Goal: Task Accomplishment & Management: Manage account settings

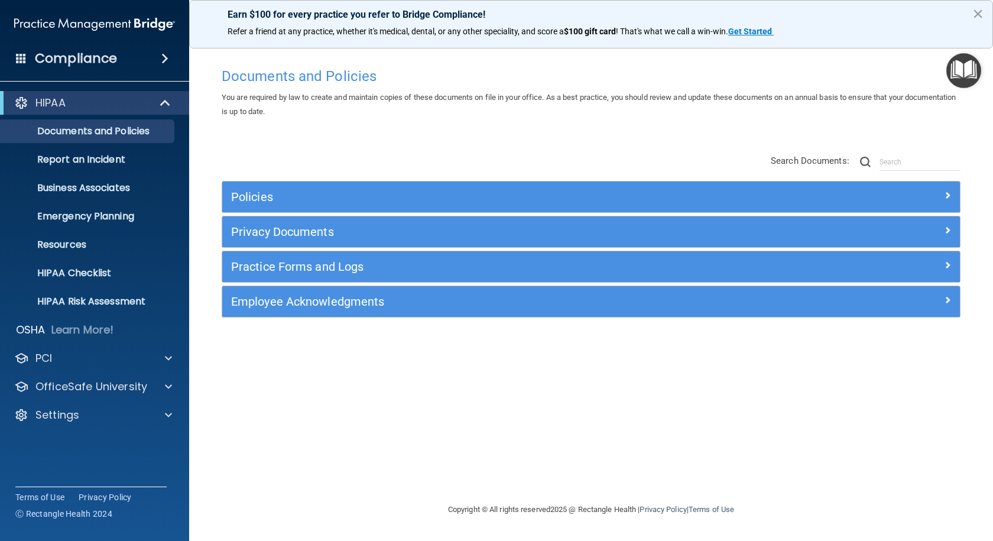
click at [983, 11] on div "Earn $100 for every practice you refer to Bridge Compliance! Refer a friend at …" at bounding box center [591, 24] width 804 height 48
click at [979, 14] on button "×" at bounding box center [977, 13] width 11 height 19
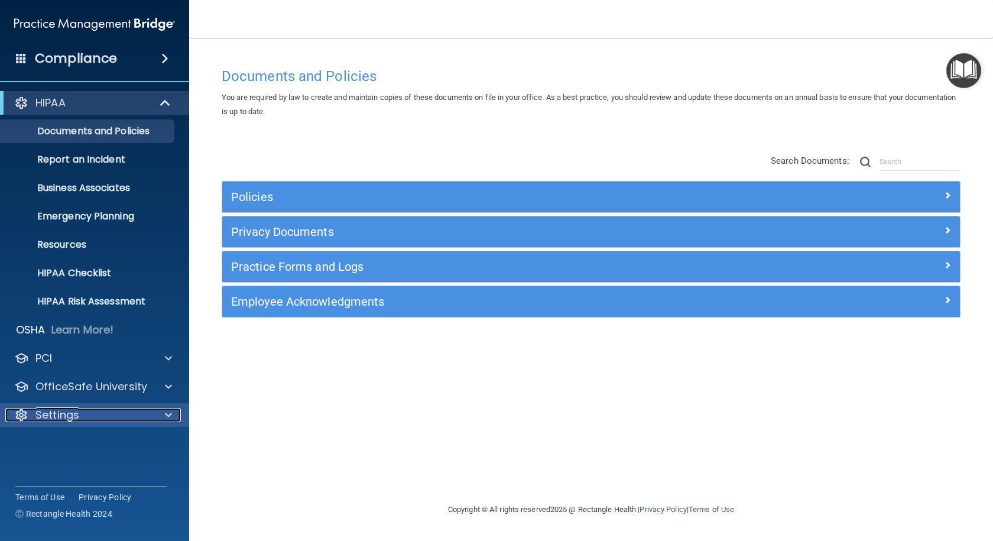
click at [141, 420] on div "Settings" at bounding box center [78, 415] width 147 height 14
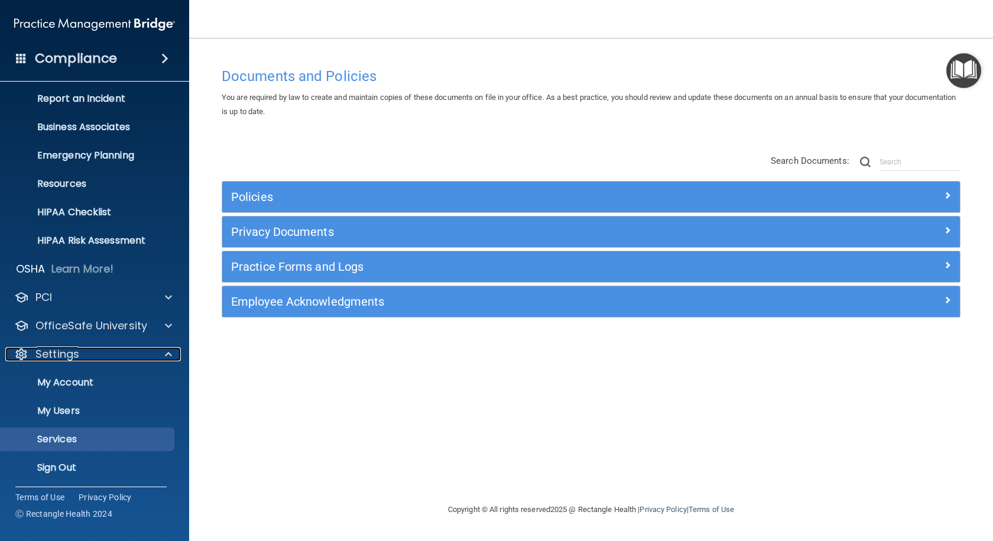
scroll to position [63, 0]
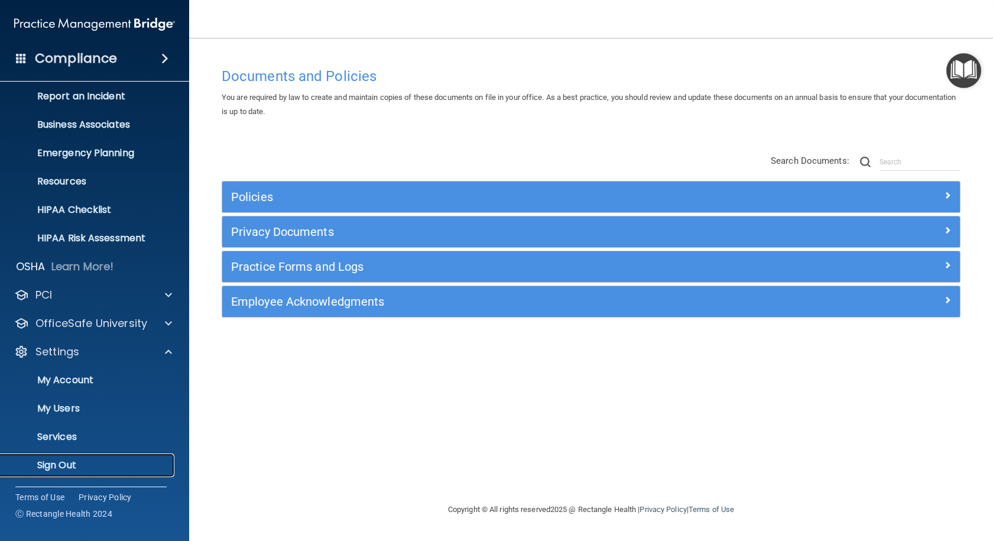
click at [62, 460] on p "Sign Out" at bounding box center [88, 465] width 161 height 12
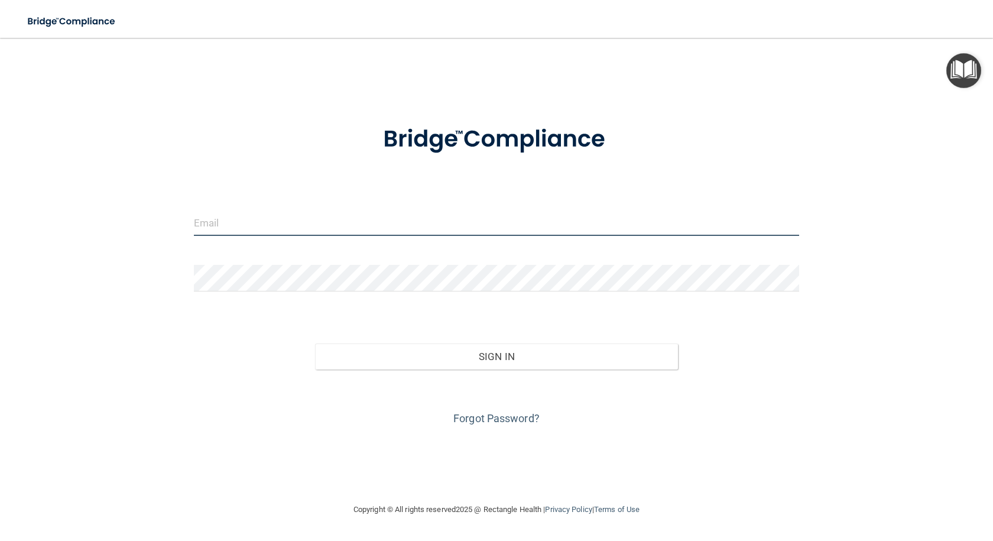
type input "[PERSON_NAME][EMAIL_ADDRESS][PERSON_NAME][DOMAIN_NAME]"
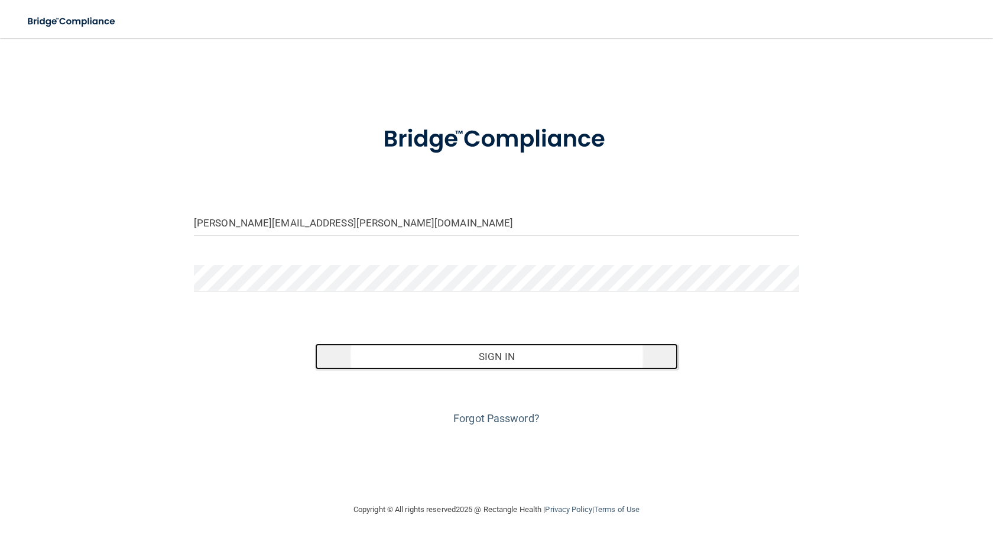
click at [512, 357] on button "Sign In" at bounding box center [496, 356] width 363 height 26
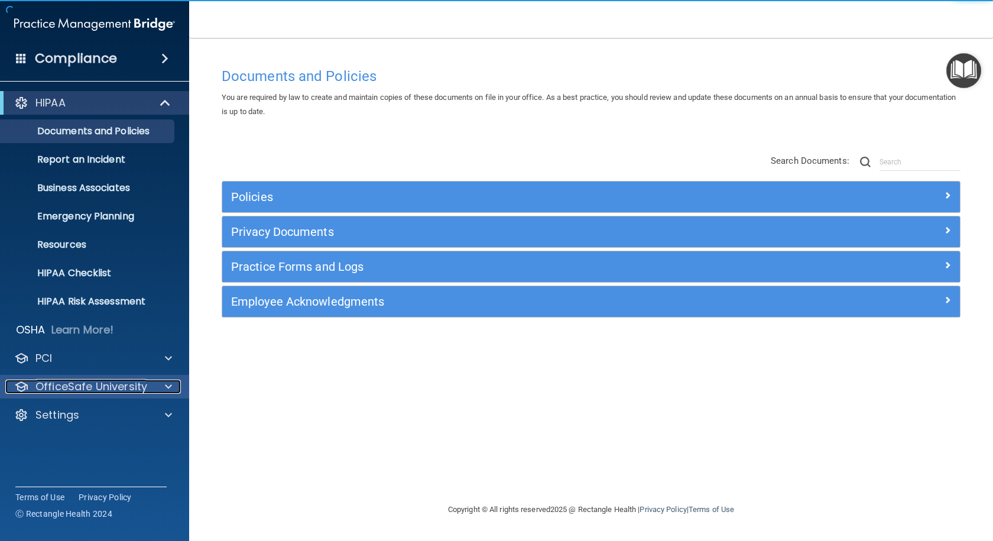
click at [111, 388] on p "OfficeSafe University" at bounding box center [91, 386] width 112 height 14
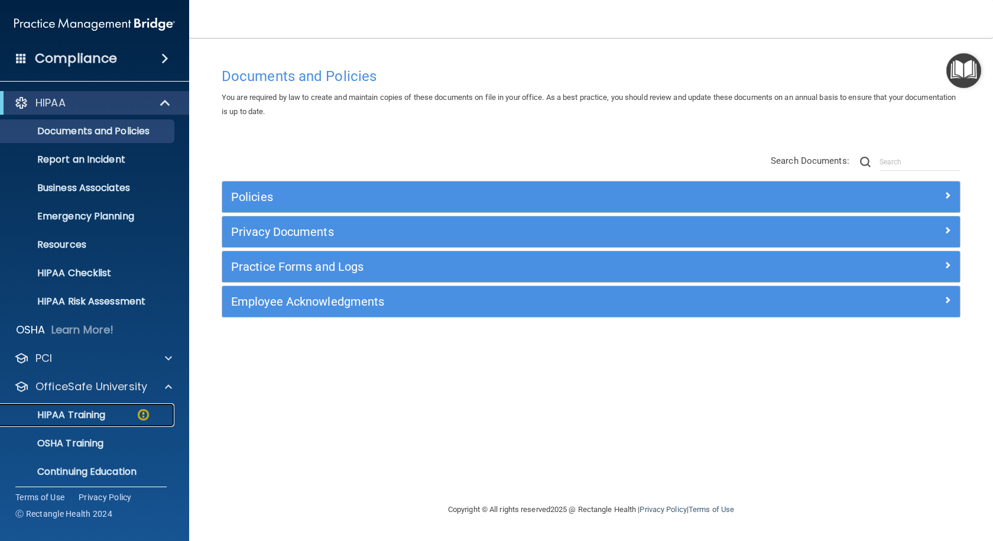
click at [75, 415] on p "HIPAA Training" at bounding box center [57, 415] width 98 height 12
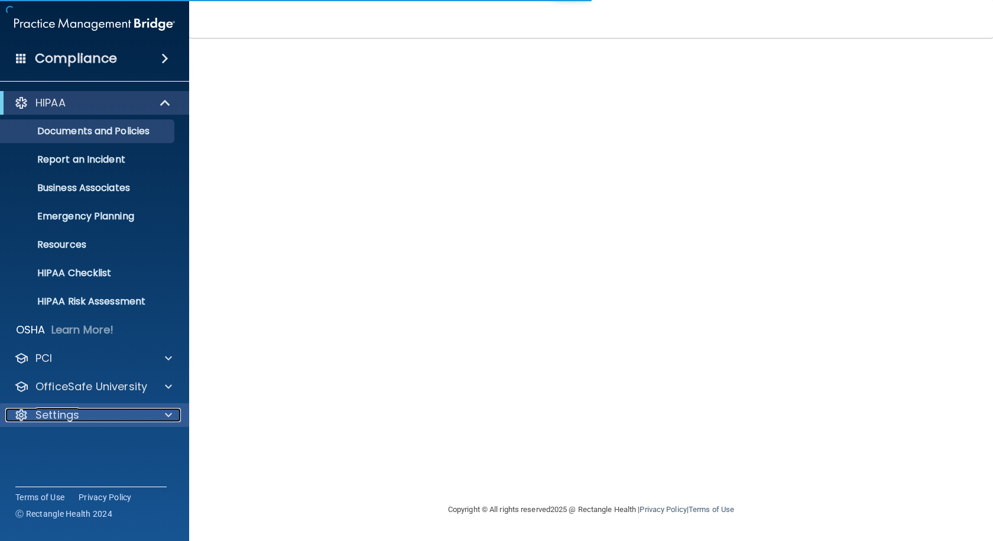
click at [75, 421] on p "Settings" at bounding box center [57, 415] width 44 height 14
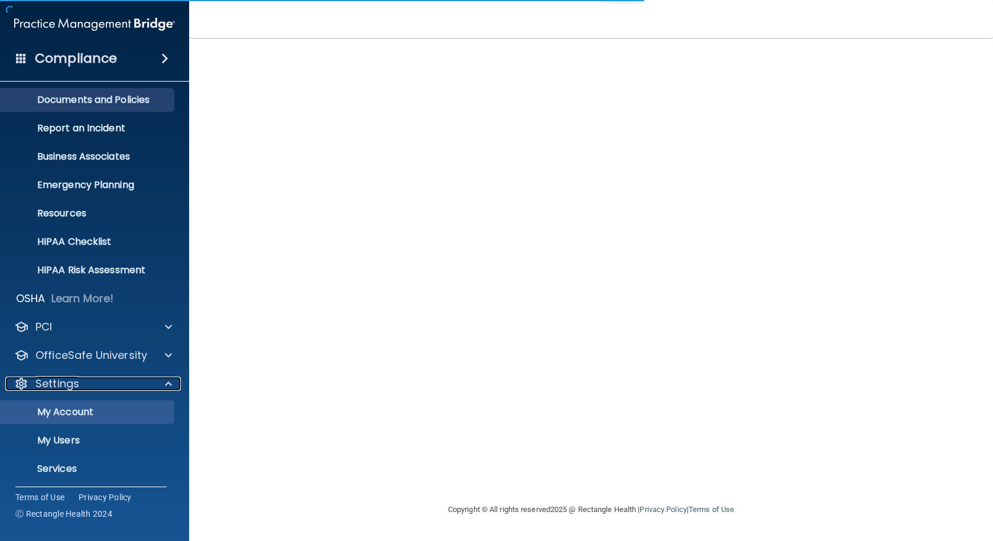
scroll to position [63, 0]
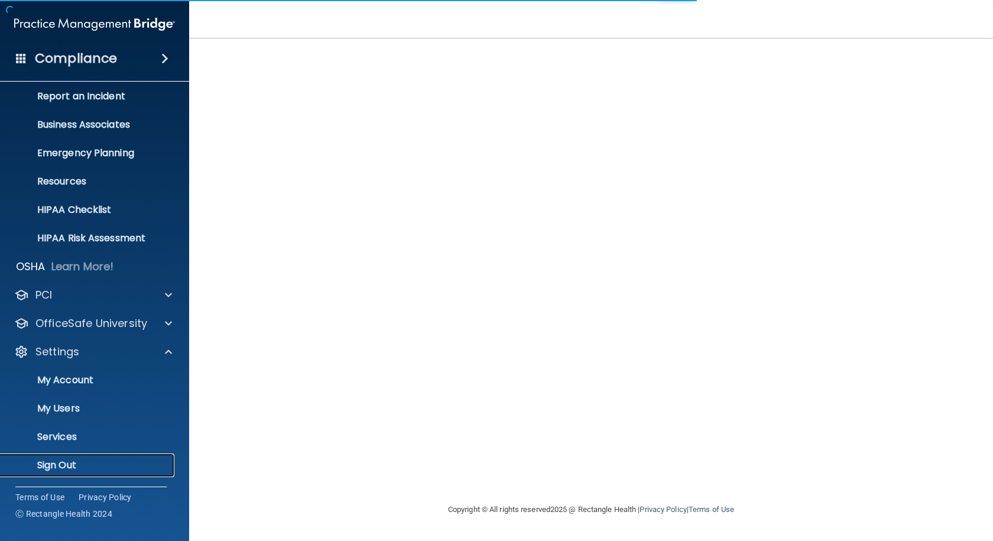
click at [67, 456] on link "Sign Out" at bounding box center [81, 465] width 186 height 24
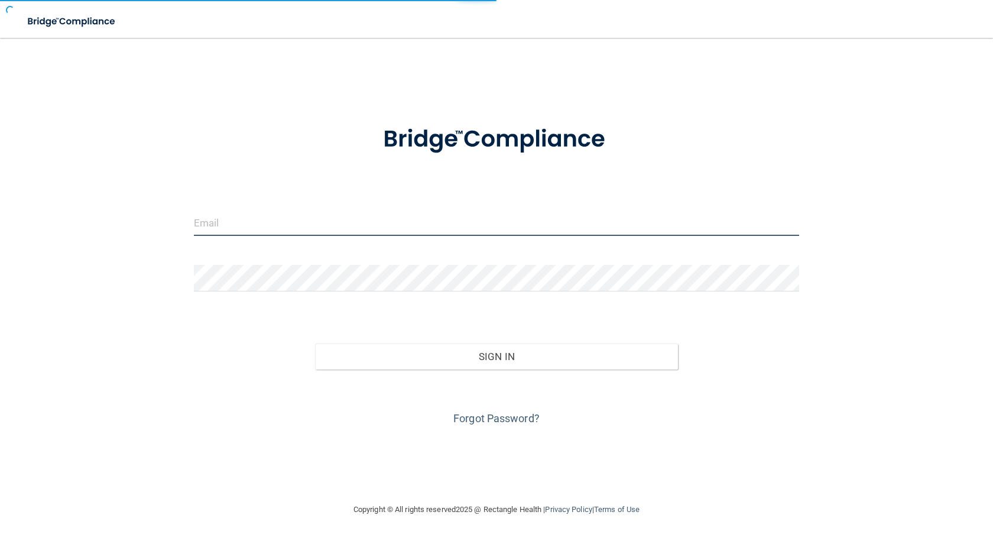
type input "[PERSON_NAME][EMAIL_ADDRESS][PERSON_NAME][DOMAIN_NAME]"
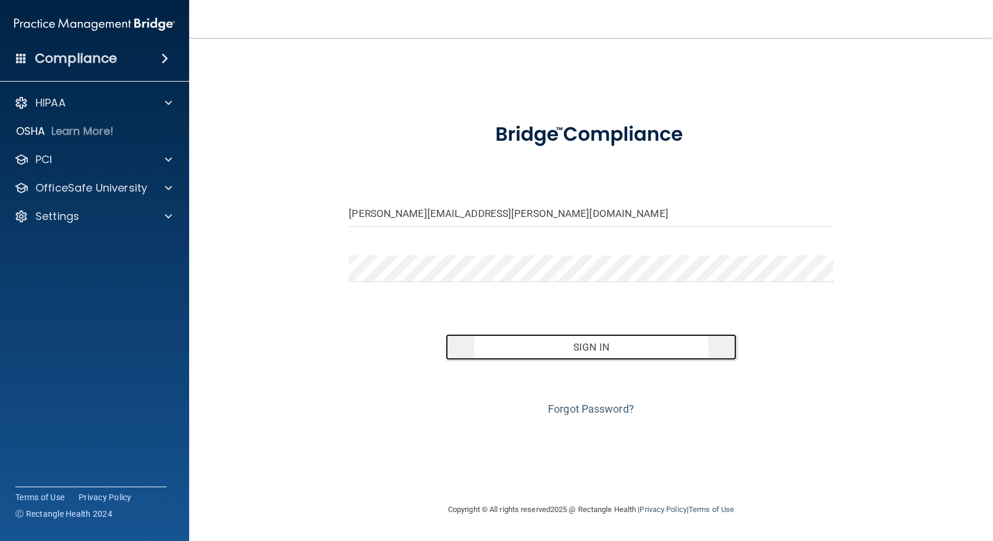
click at [587, 346] on button "Sign In" at bounding box center [591, 347] width 291 height 26
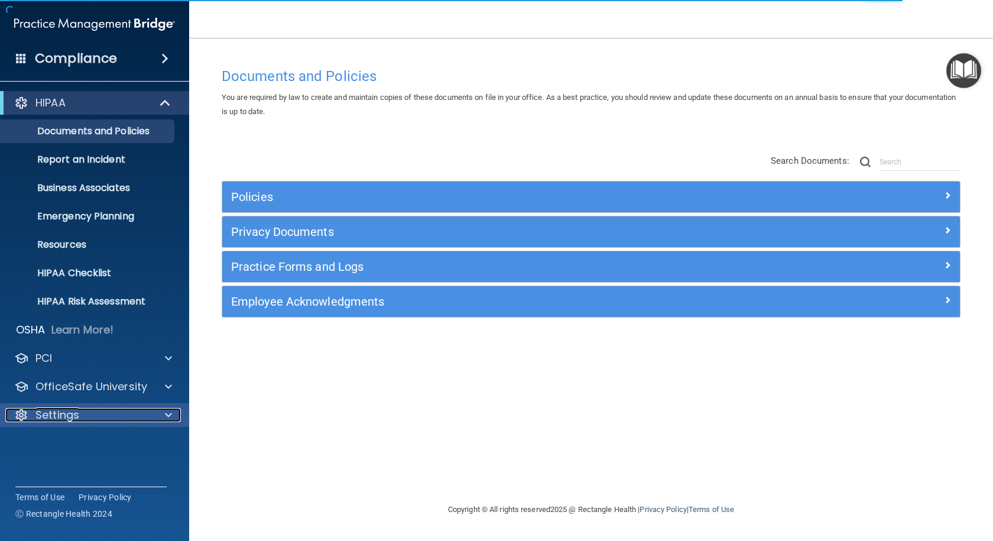
click at [102, 412] on div "Settings" at bounding box center [78, 415] width 147 height 14
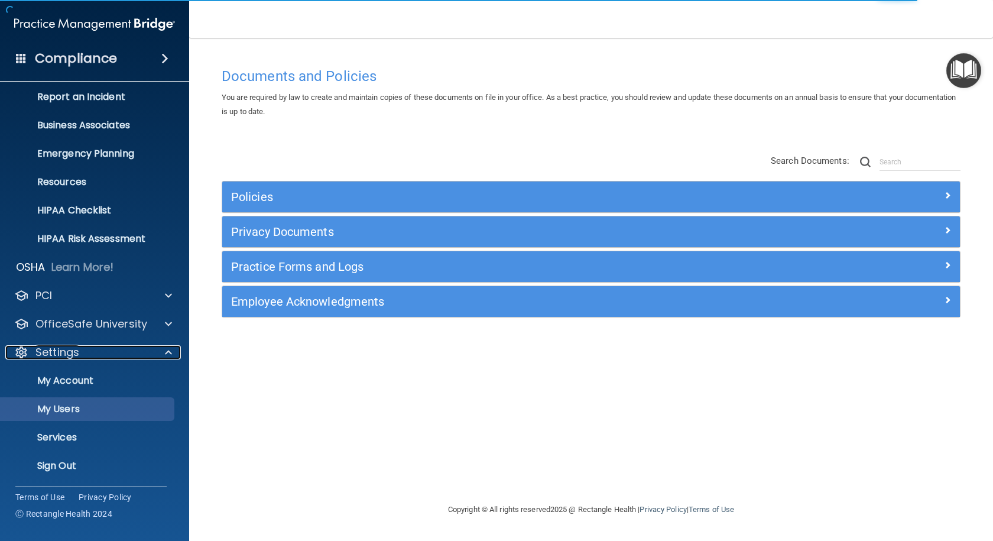
scroll to position [63, 0]
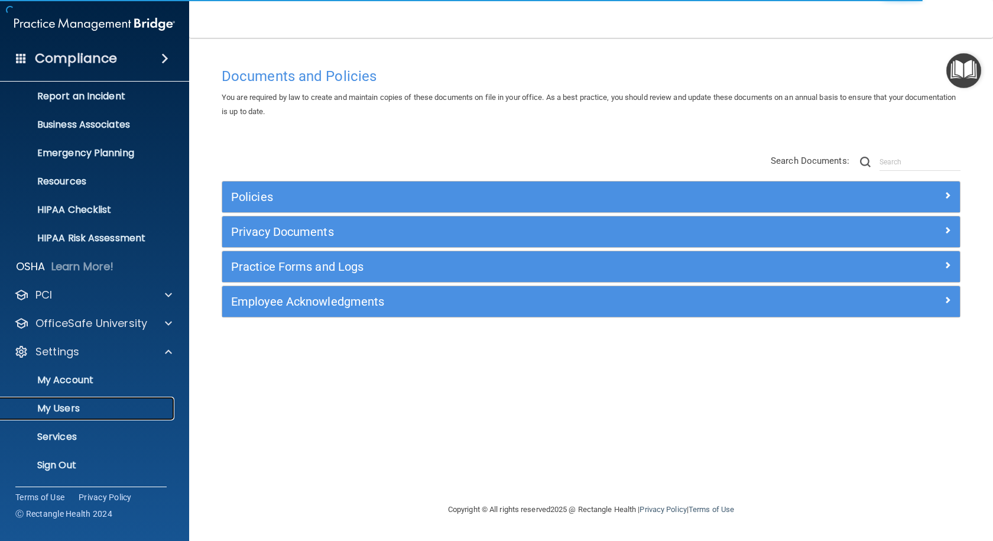
click at [71, 410] on p "My Users" at bounding box center [88, 408] width 161 height 12
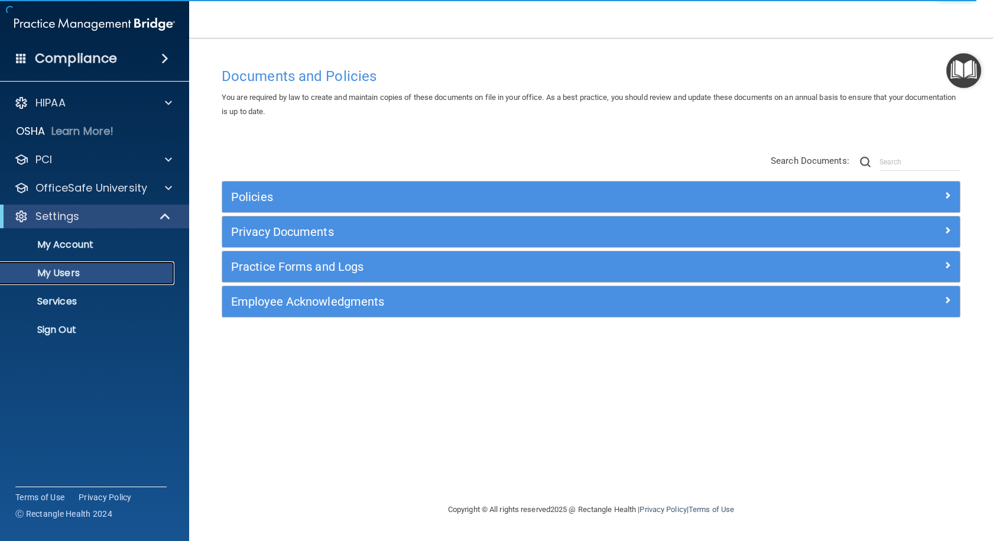
select select "20"
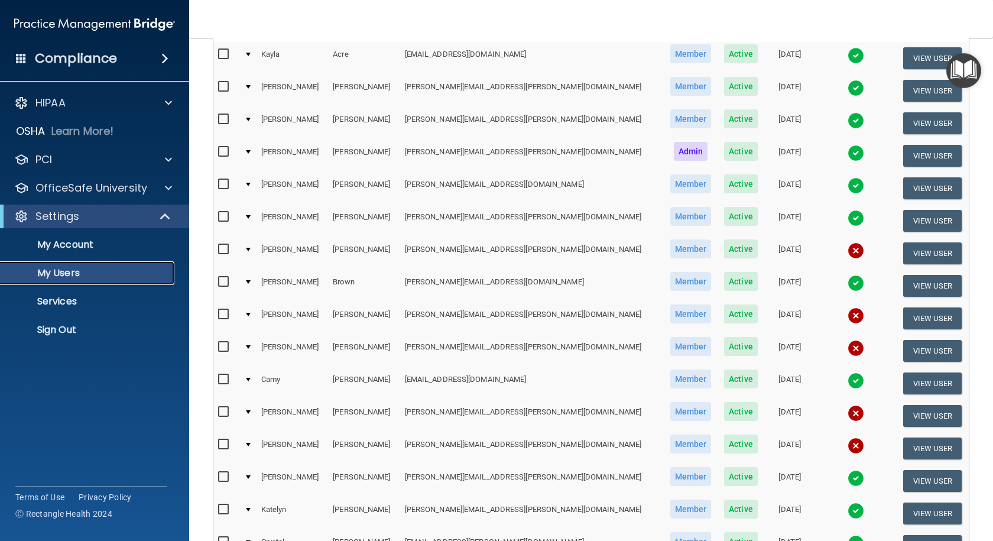
scroll to position [118, 0]
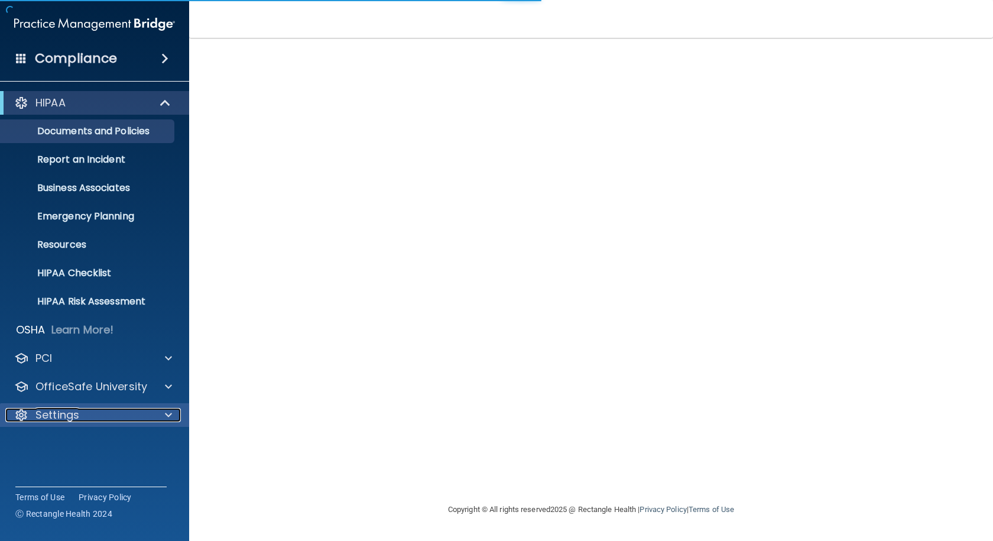
click at [102, 412] on div "Settings" at bounding box center [78, 415] width 147 height 14
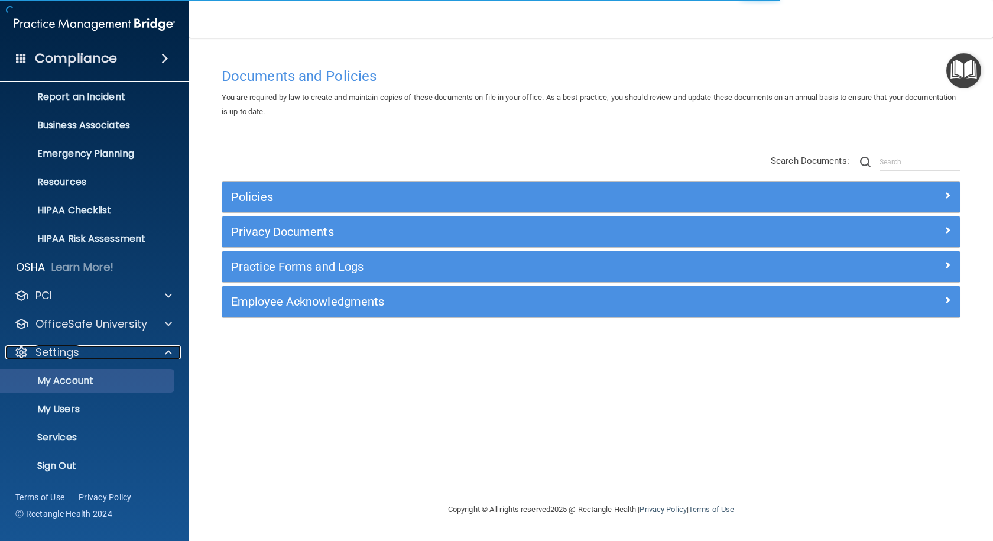
scroll to position [63, 0]
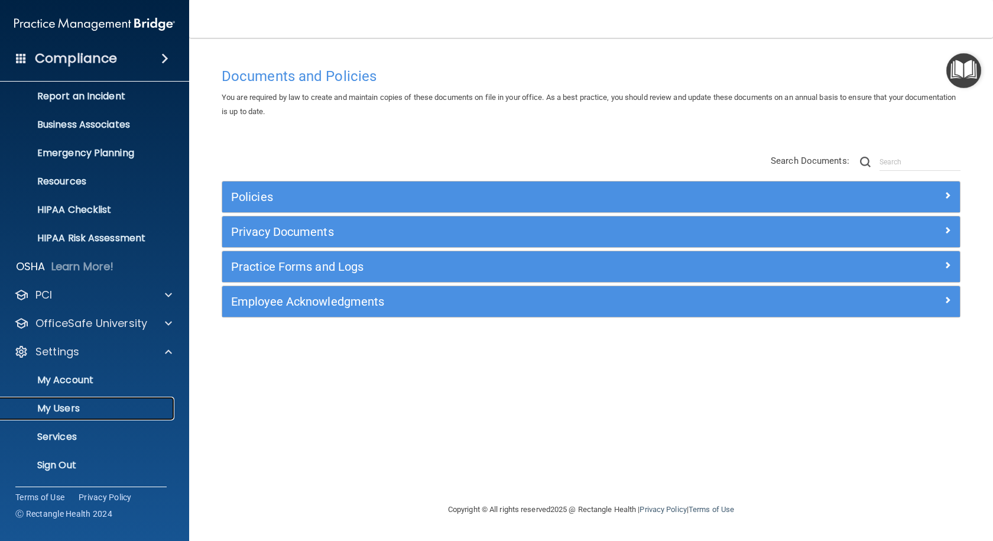
click at [64, 412] on p "My Users" at bounding box center [88, 408] width 161 height 12
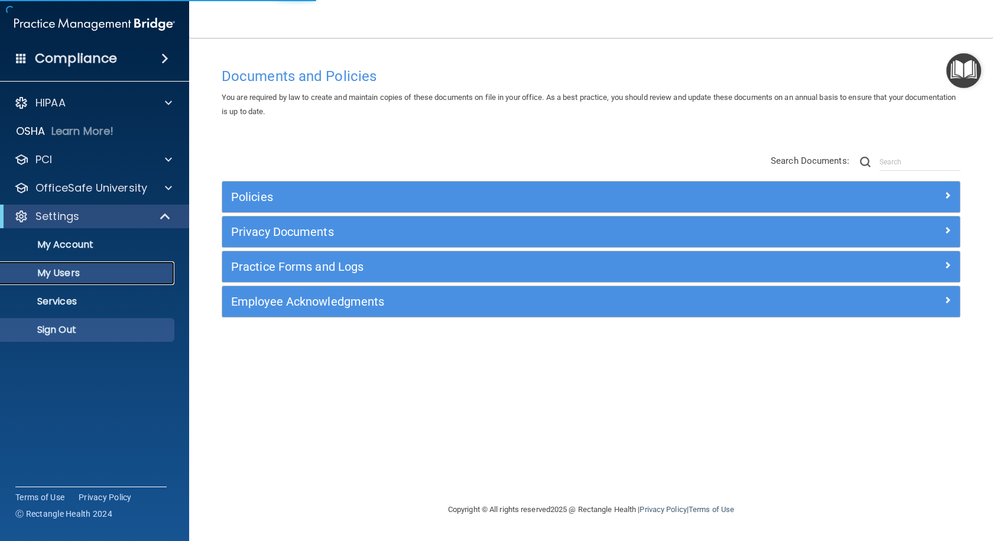
select select "20"
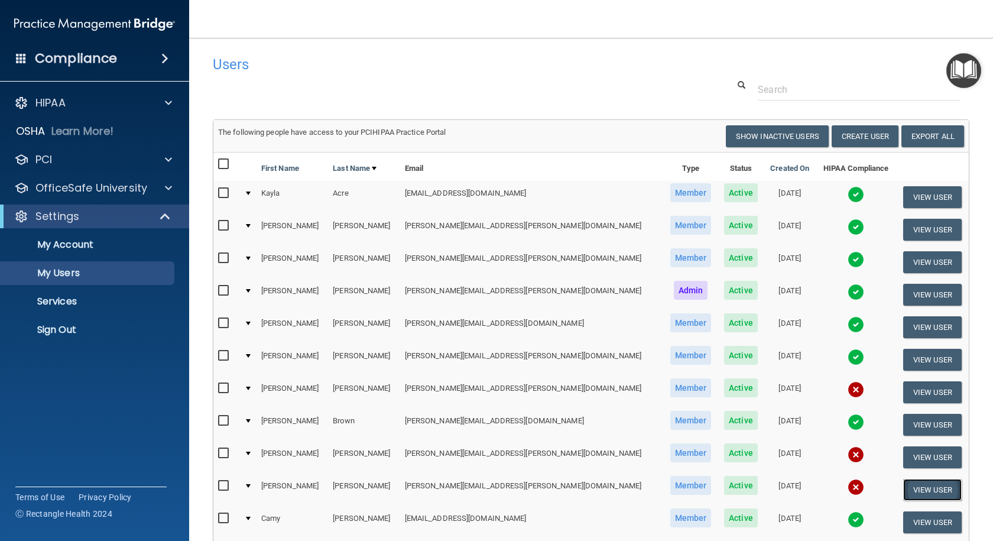
click at [922, 486] on button "View User" at bounding box center [932, 490] width 59 height 22
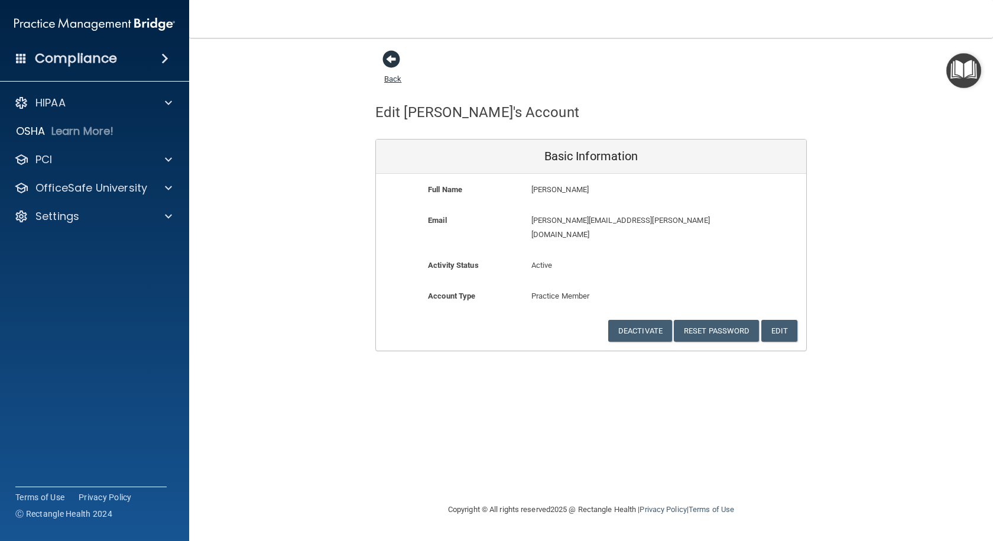
click at [392, 63] on span at bounding box center [391, 59] width 18 height 18
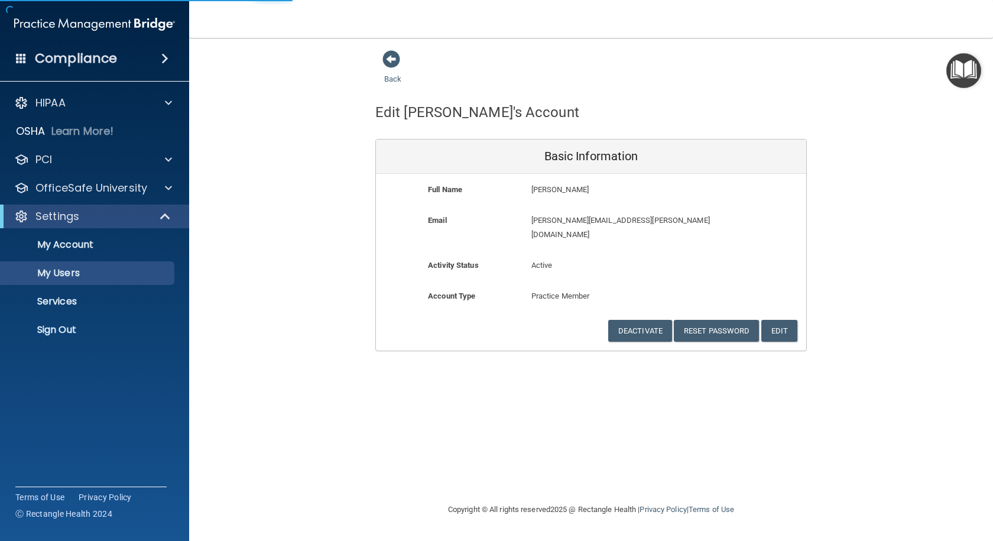
select select "20"
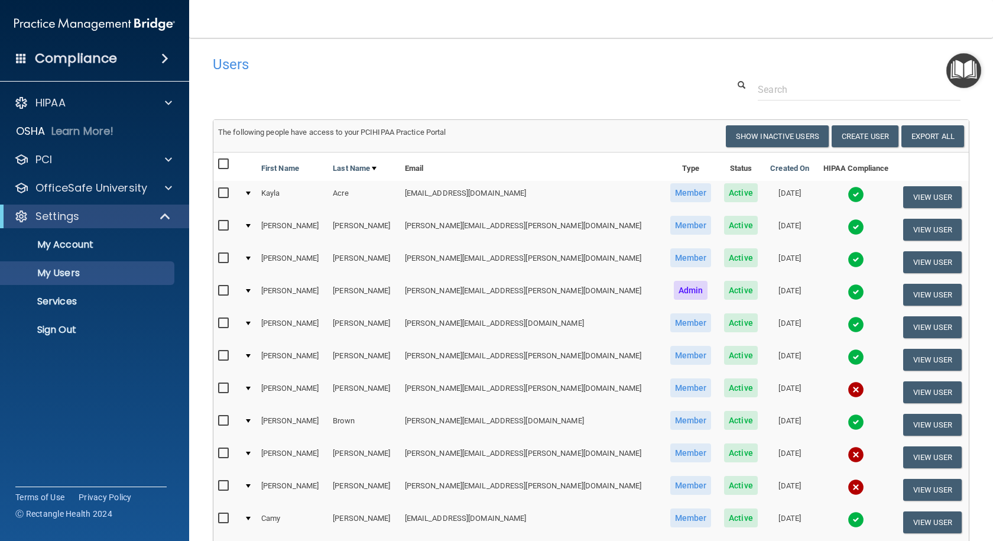
click at [220, 485] on input "checkbox" at bounding box center [225, 485] width 14 height 9
checkbox input "true"
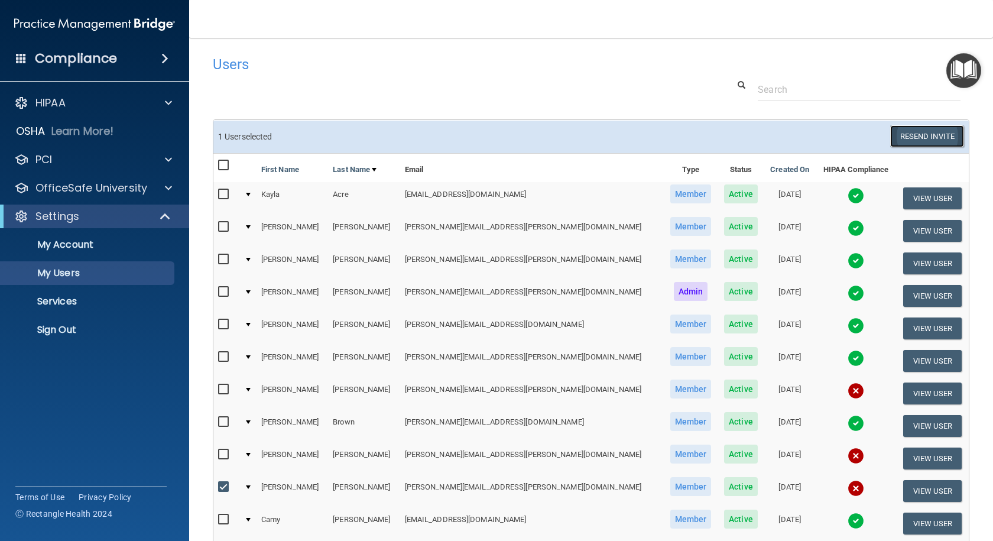
click at [911, 137] on button "Resend Invite" at bounding box center [927, 136] width 74 height 22
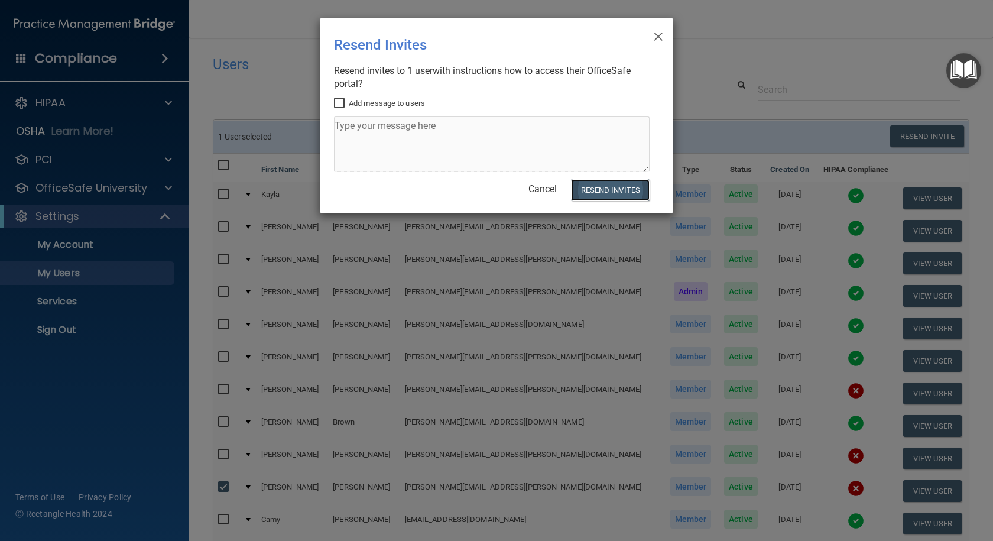
click at [605, 186] on button "Resend Invites" at bounding box center [610, 190] width 79 height 22
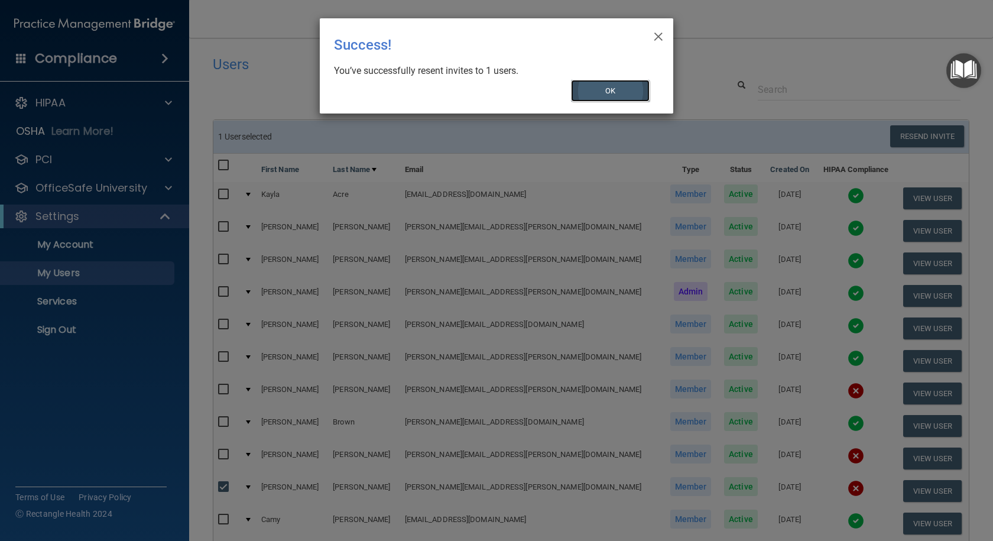
click at [608, 86] on button "OK" at bounding box center [610, 91] width 79 height 22
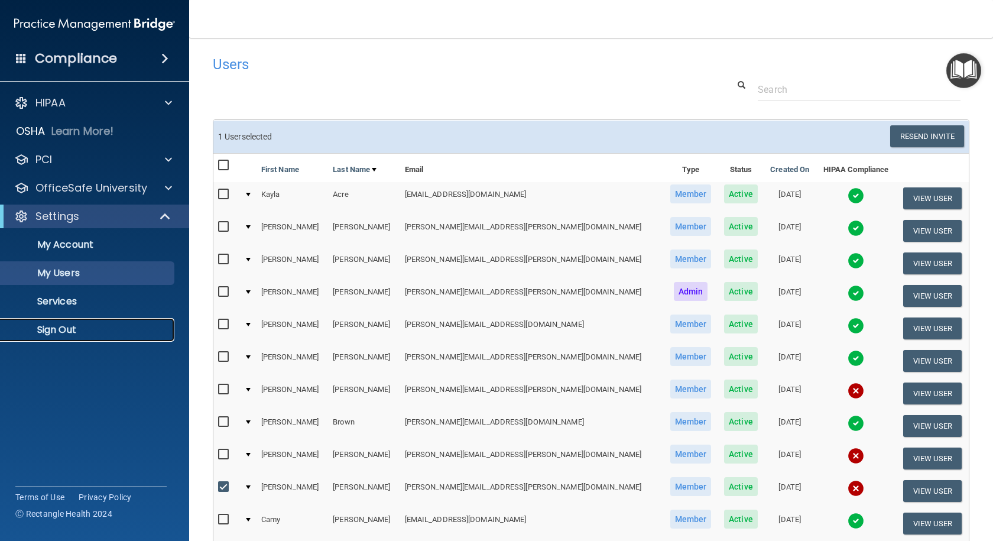
click at [70, 329] on p "Sign Out" at bounding box center [88, 330] width 161 height 12
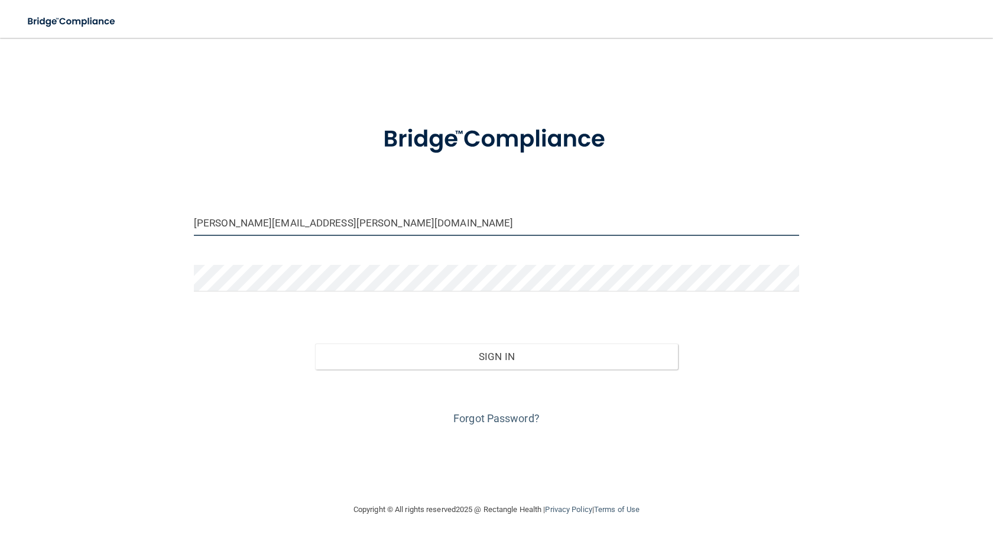
drag, startPoint x: 249, startPoint y: 220, endPoint x: 120, endPoint y: 217, distance: 129.5
click at [121, 220] on div "cory.amendt@lansingpediatrics.com Invalid email/password. You don't have permis…" at bounding box center [497, 270] width 946 height 441
type input "beth.burnett@lansingpediatrics.com"
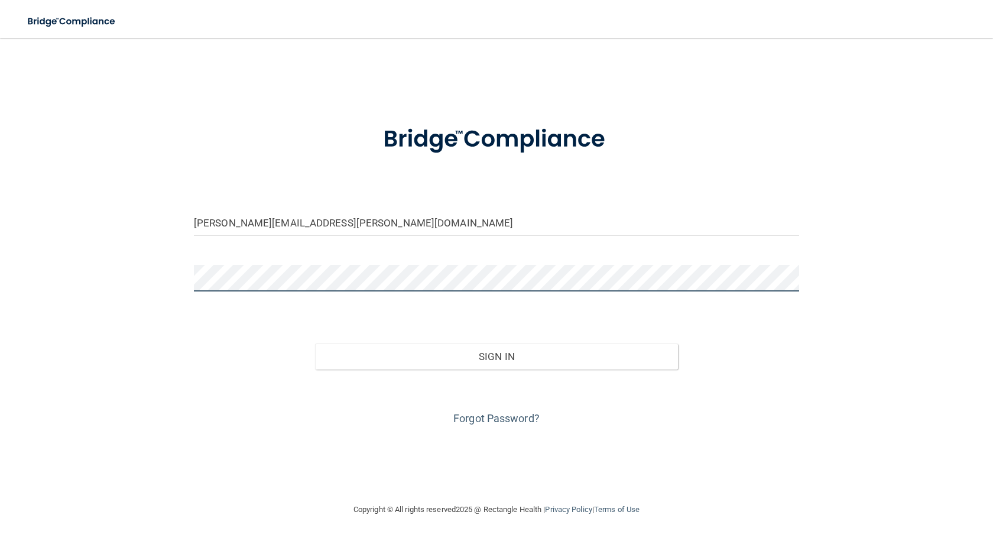
click at [56, 287] on div "beth.burnett@lansingpediatrics.com Invalid email/password. You don't have permi…" at bounding box center [497, 270] width 946 height 441
click at [315, 343] on button "Sign In" at bounding box center [496, 356] width 363 height 26
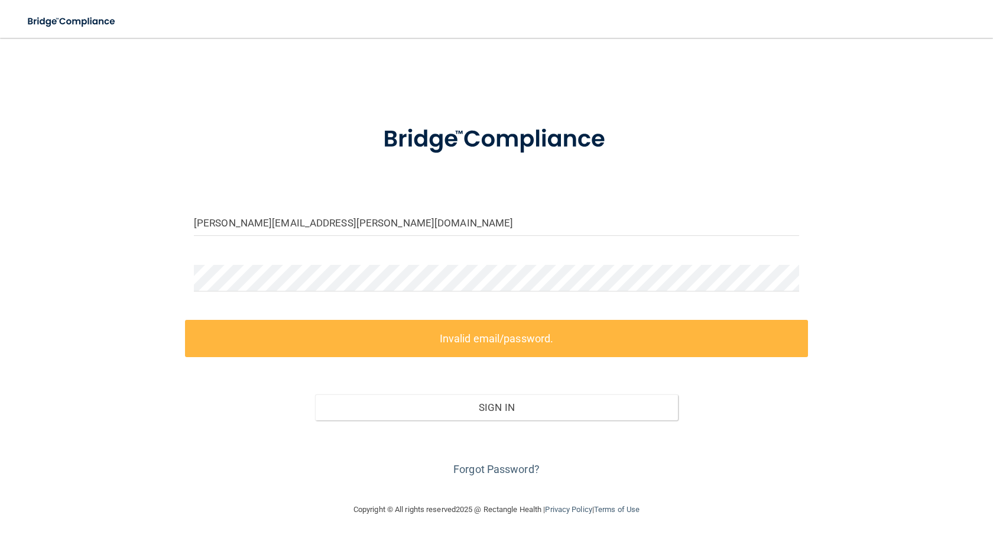
drag, startPoint x: 163, startPoint y: 468, endPoint x: 173, endPoint y: 463, distance: 11.9
click at [163, 468] on div "beth.burnett@lansingpediatrics.com Invalid email/password. You don't have permi…" at bounding box center [497, 270] width 946 height 441
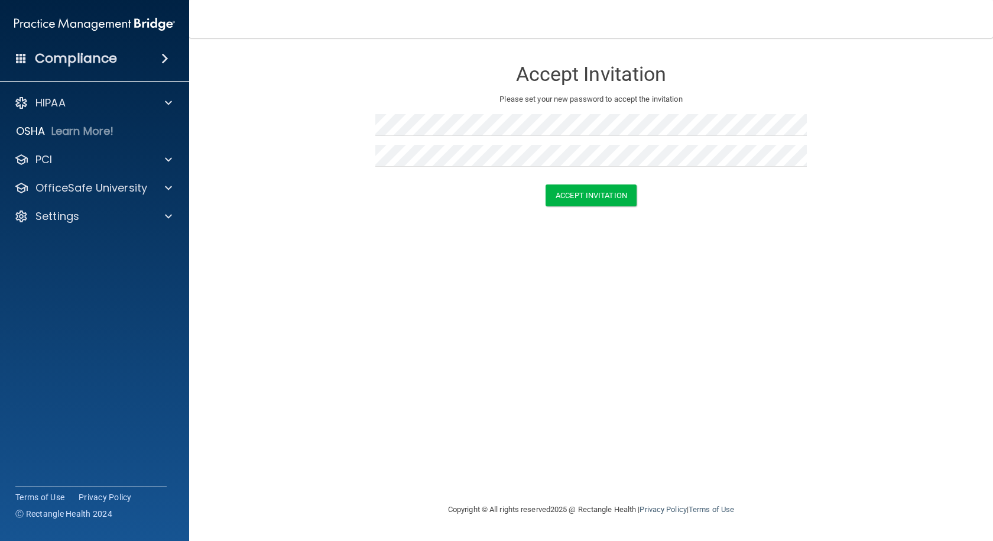
click at [335, 202] on div "Accept Invitation" at bounding box center [591, 195] width 774 height 22
click at [595, 197] on button "Accept Invitation" at bounding box center [590, 195] width 91 height 22
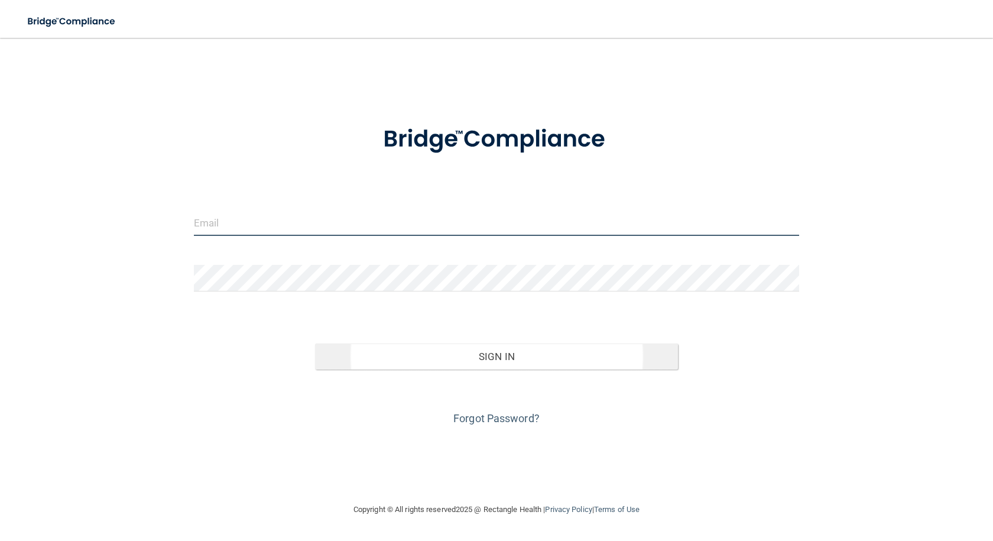
type input "[PERSON_NAME][EMAIL_ADDRESS][PERSON_NAME][DOMAIN_NAME]"
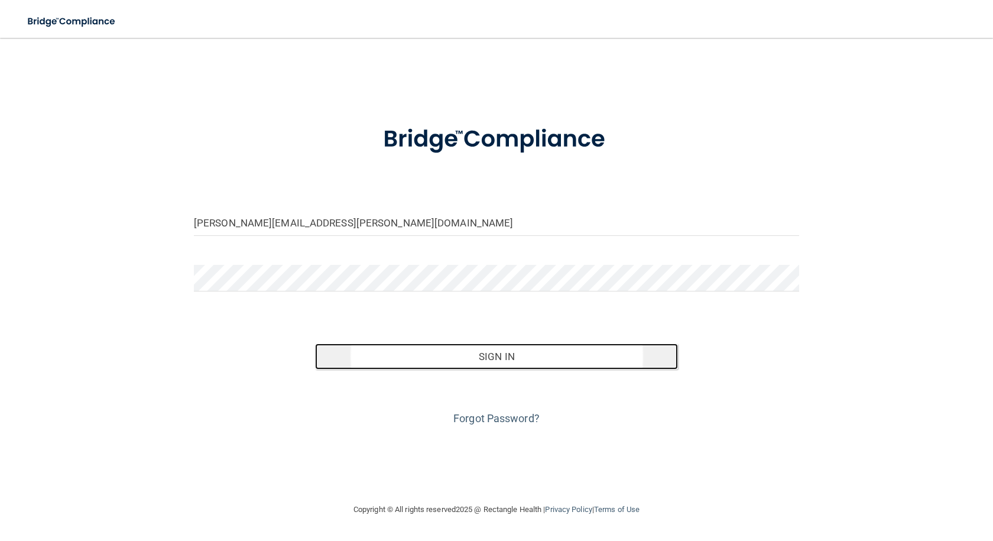
click at [463, 360] on button "Sign In" at bounding box center [496, 356] width 363 height 26
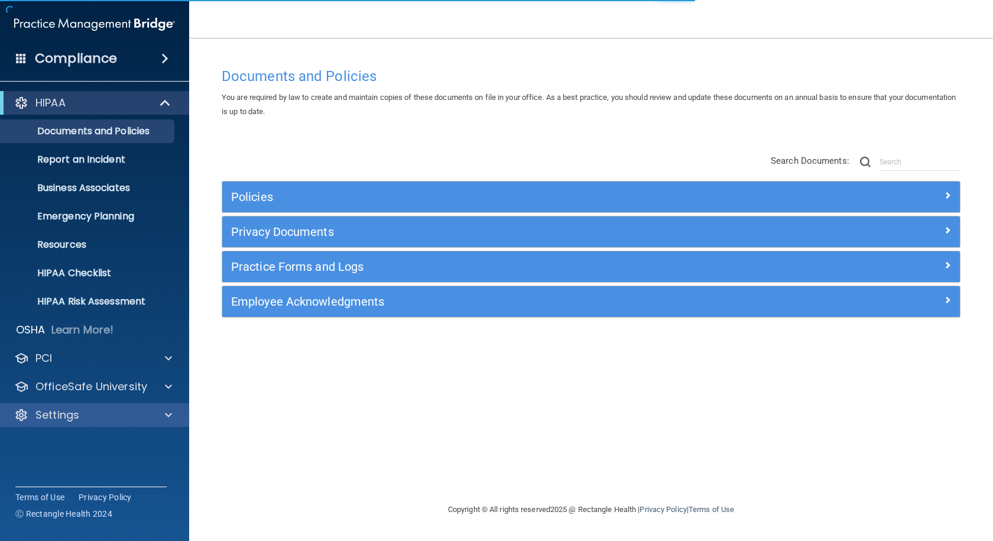
click at [78, 423] on div "Settings" at bounding box center [95, 415] width 190 height 24
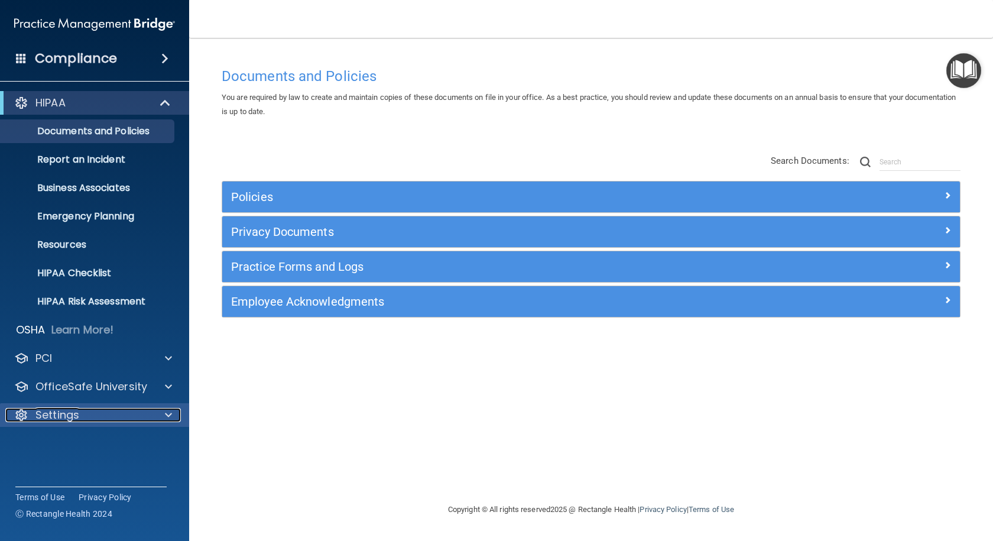
click at [161, 415] on div at bounding box center [167, 415] width 30 height 14
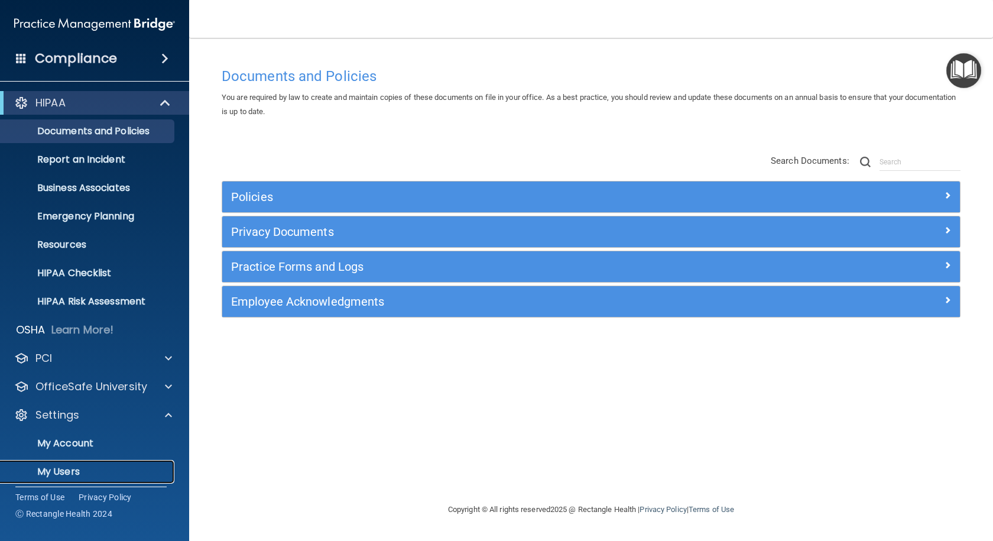
click at [74, 467] on p "My Users" at bounding box center [88, 472] width 161 height 12
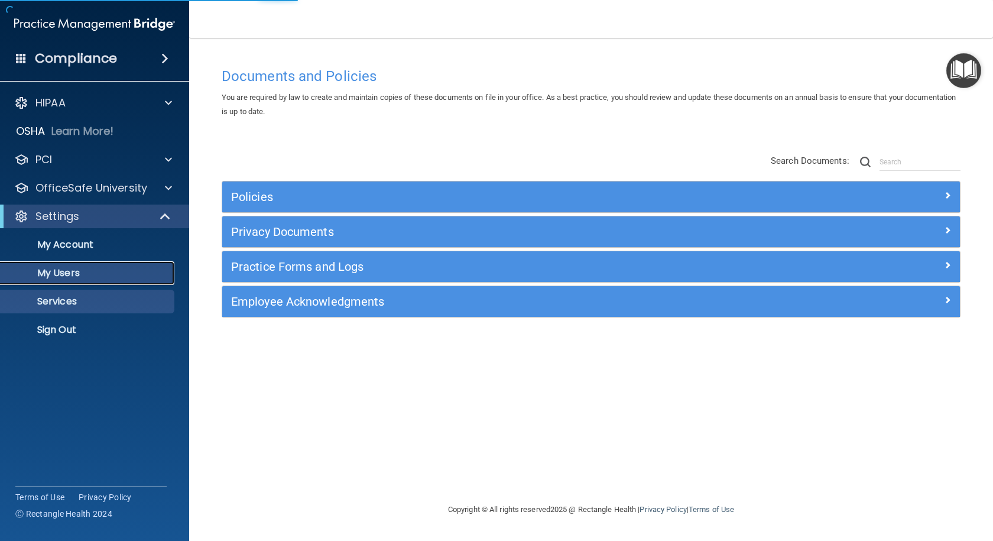
select select "20"
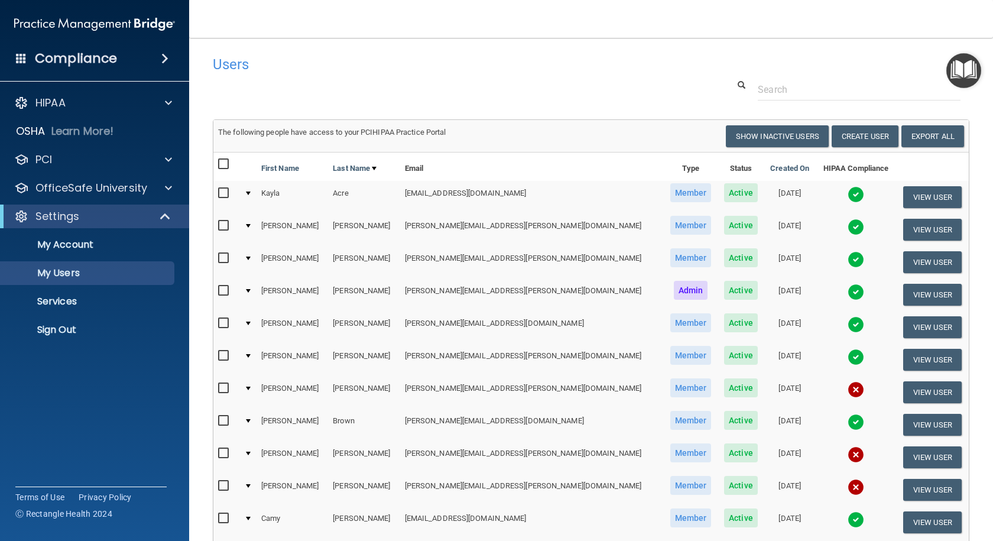
click at [222, 451] on input "checkbox" at bounding box center [225, 453] width 14 height 9
checkbox input "true"
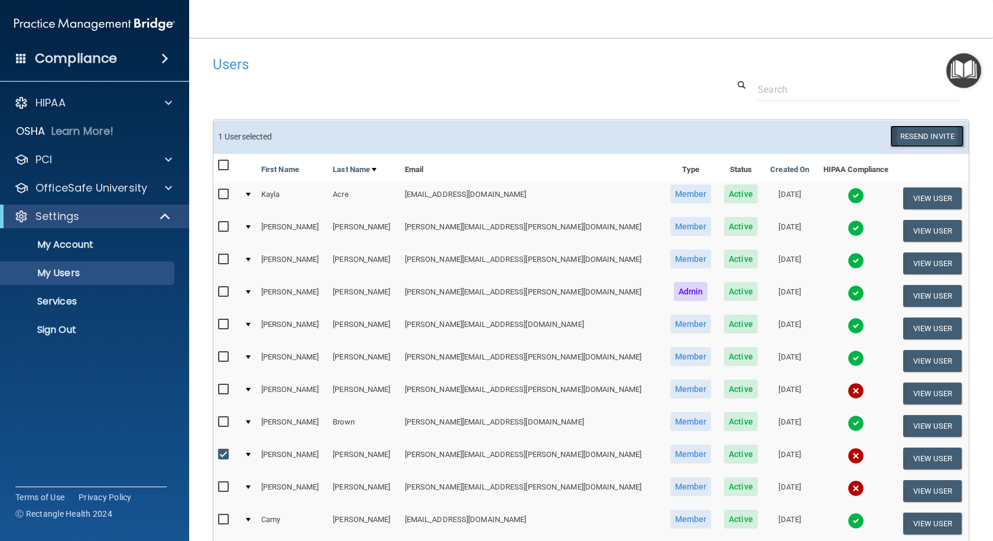
click at [919, 130] on button "Resend Invite" at bounding box center [927, 136] width 74 height 22
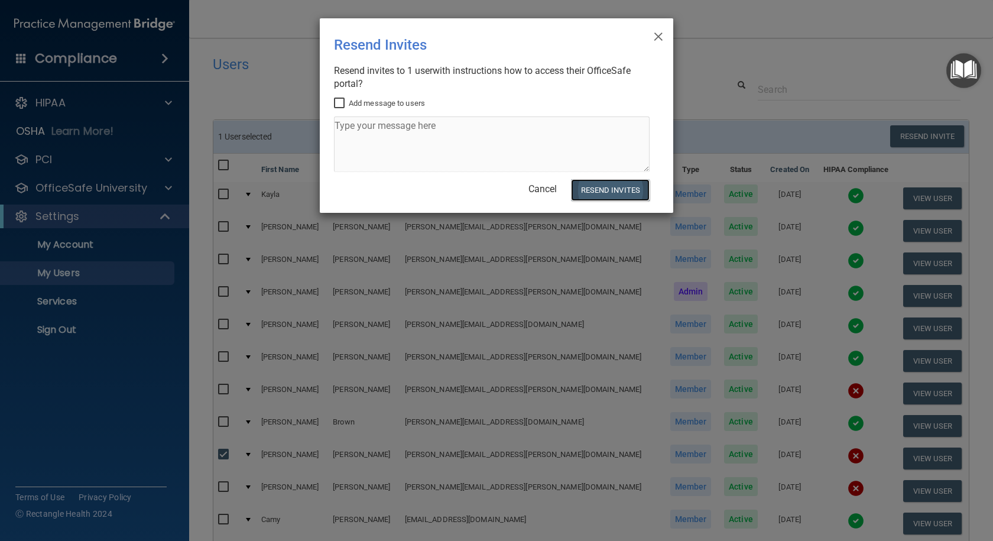
click at [631, 190] on button "Resend Invites" at bounding box center [610, 190] width 79 height 22
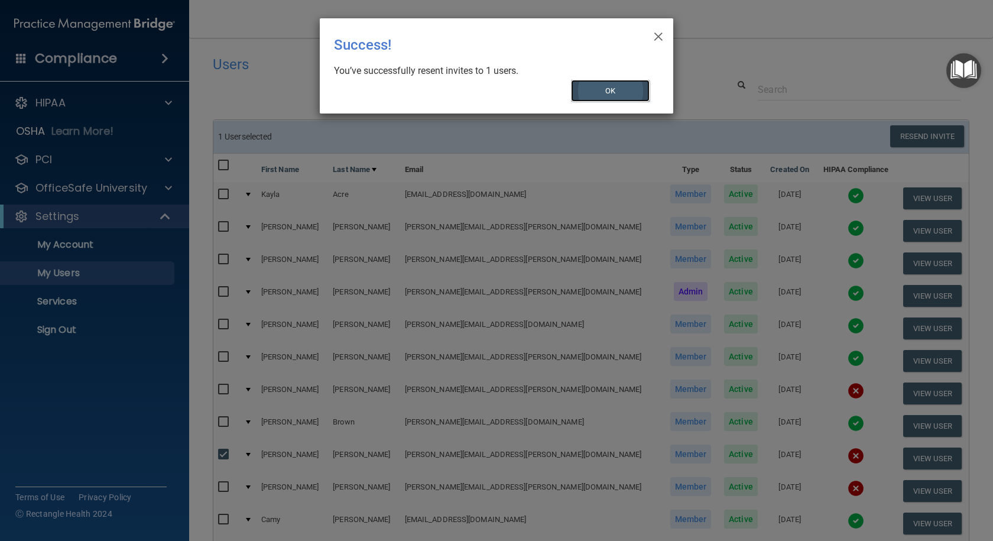
click at [599, 90] on button "OK" at bounding box center [610, 91] width 79 height 22
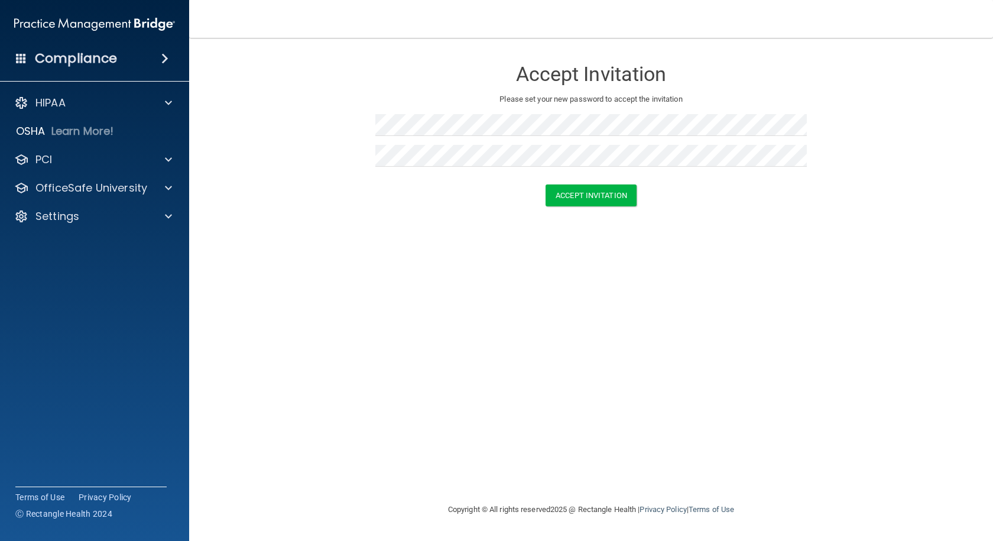
click at [395, 251] on div "Accept Invitation Please set your new password to accept the invitation Accept …" at bounding box center [591, 270] width 756 height 441
click at [572, 196] on button "Accept Invitation" at bounding box center [590, 195] width 91 height 22
